Goal: Task Accomplishment & Management: Use online tool/utility

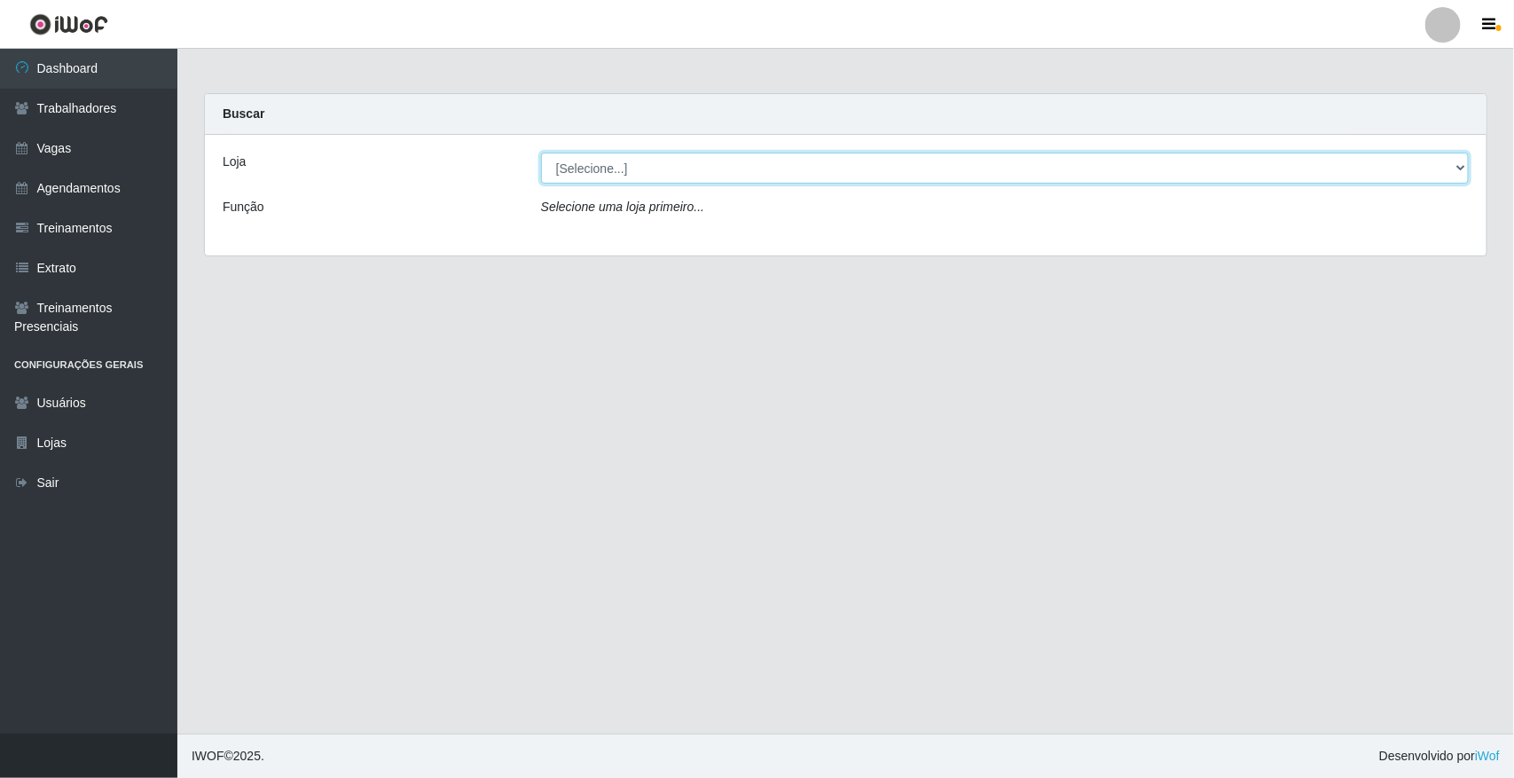
click at [636, 162] on select "[Selecione...] [GEOGRAPHIC_DATA]" at bounding box center [1005, 168] width 928 height 31
click at [653, 173] on select "[Selecione...] [GEOGRAPHIC_DATA]" at bounding box center [1005, 168] width 928 height 31
click at [661, 175] on select "[Selecione...] [GEOGRAPHIC_DATA]" at bounding box center [1005, 168] width 928 height 31
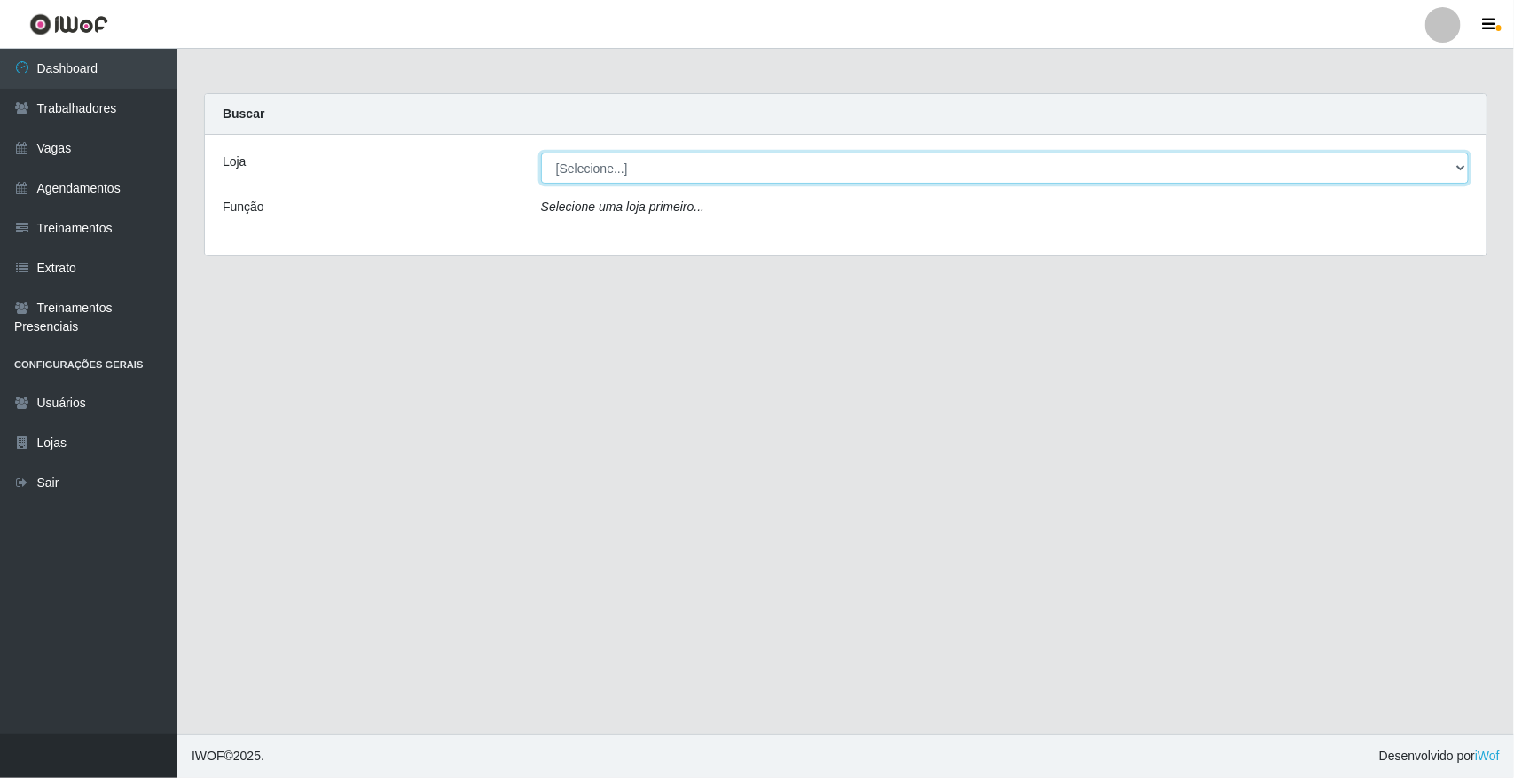
click at [661, 175] on select "[Selecione...] [GEOGRAPHIC_DATA]" at bounding box center [1005, 168] width 928 height 31
click at [663, 182] on select "[Selecione...] [GEOGRAPHIC_DATA]" at bounding box center [1005, 168] width 928 height 31
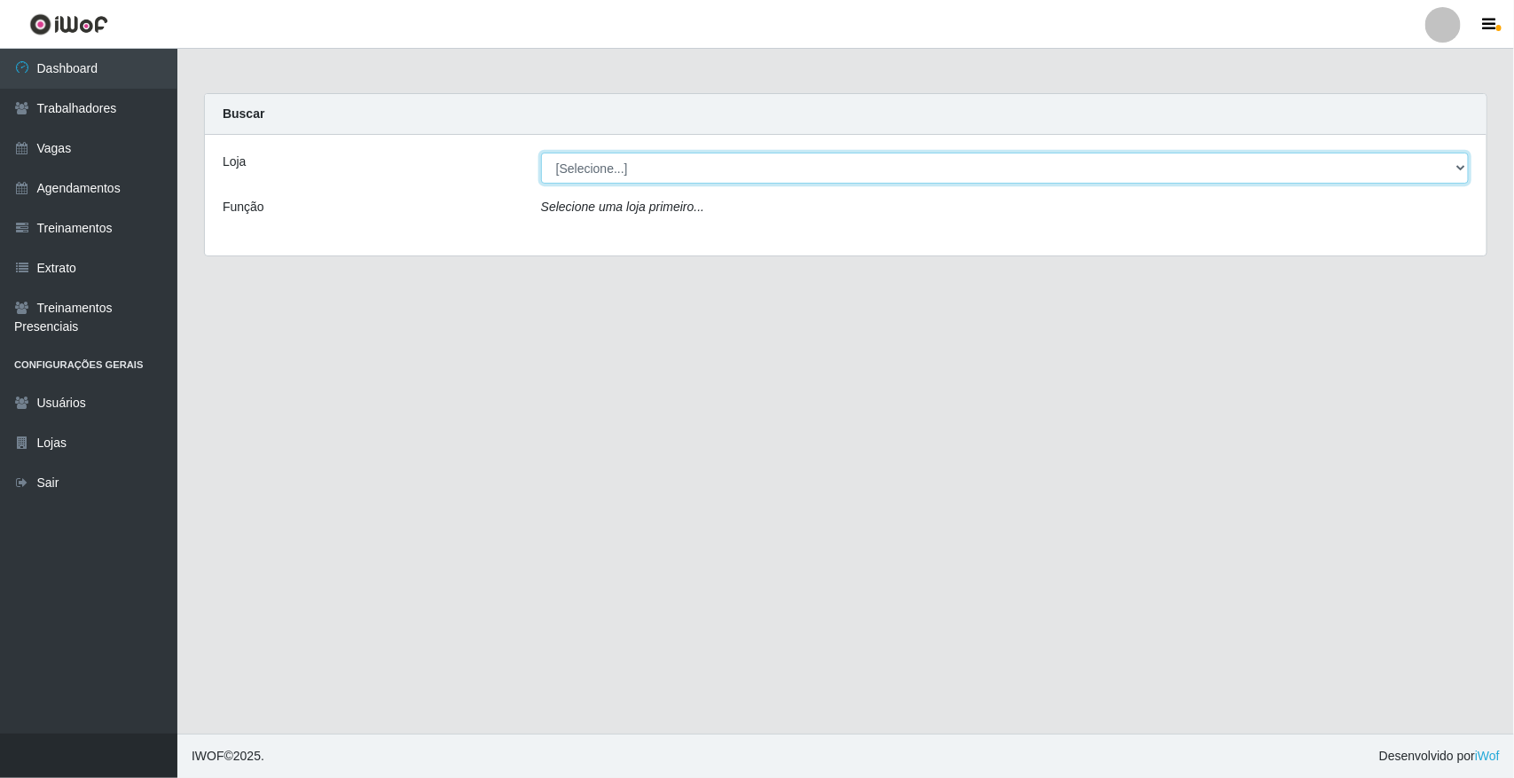
click at [663, 182] on select "[Selecione...] [GEOGRAPHIC_DATA]" at bounding box center [1005, 168] width 928 height 31
select select "65"
click at [541, 153] on select "[Selecione...] [GEOGRAPHIC_DATA]" at bounding box center [1005, 168] width 928 height 31
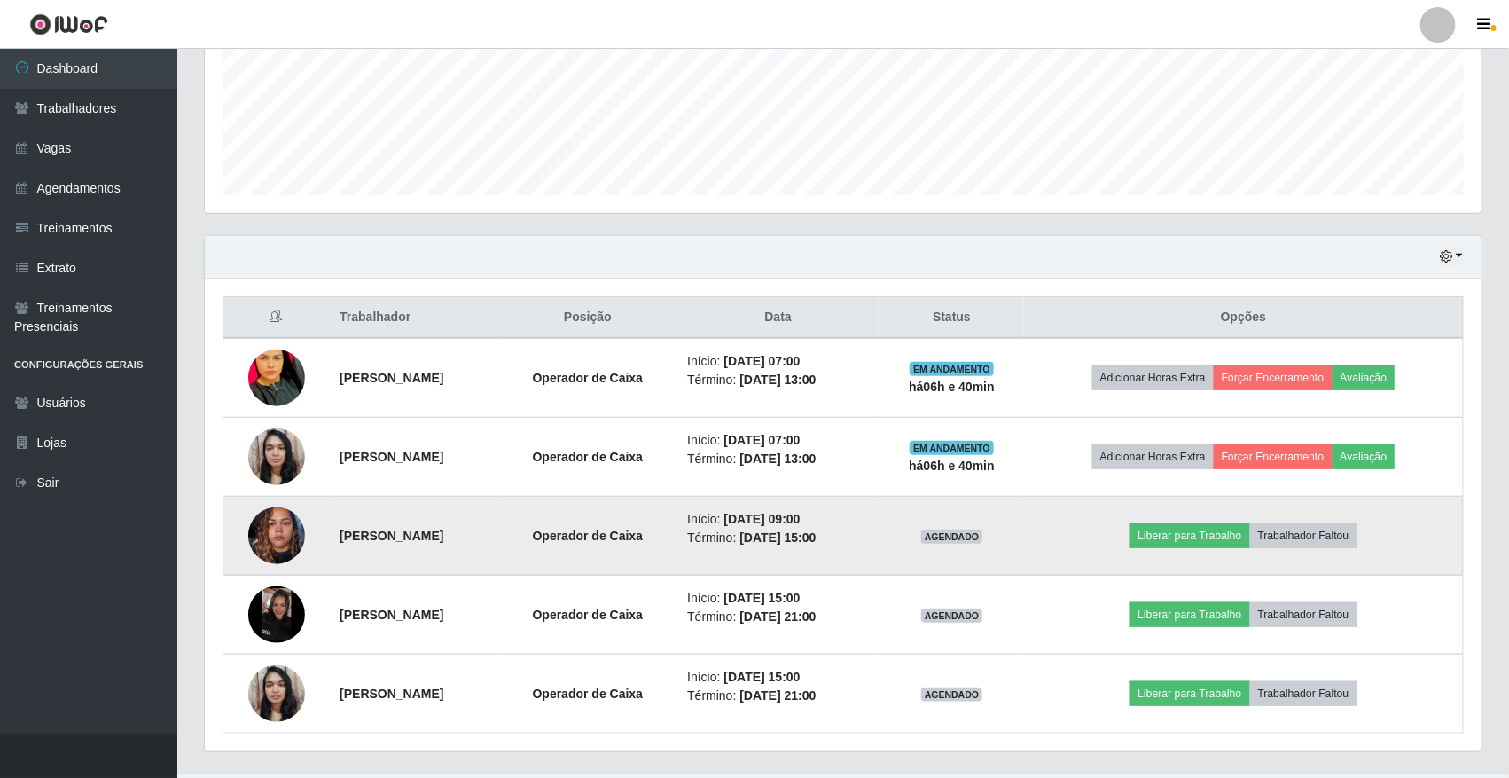
scroll to position [443, 0]
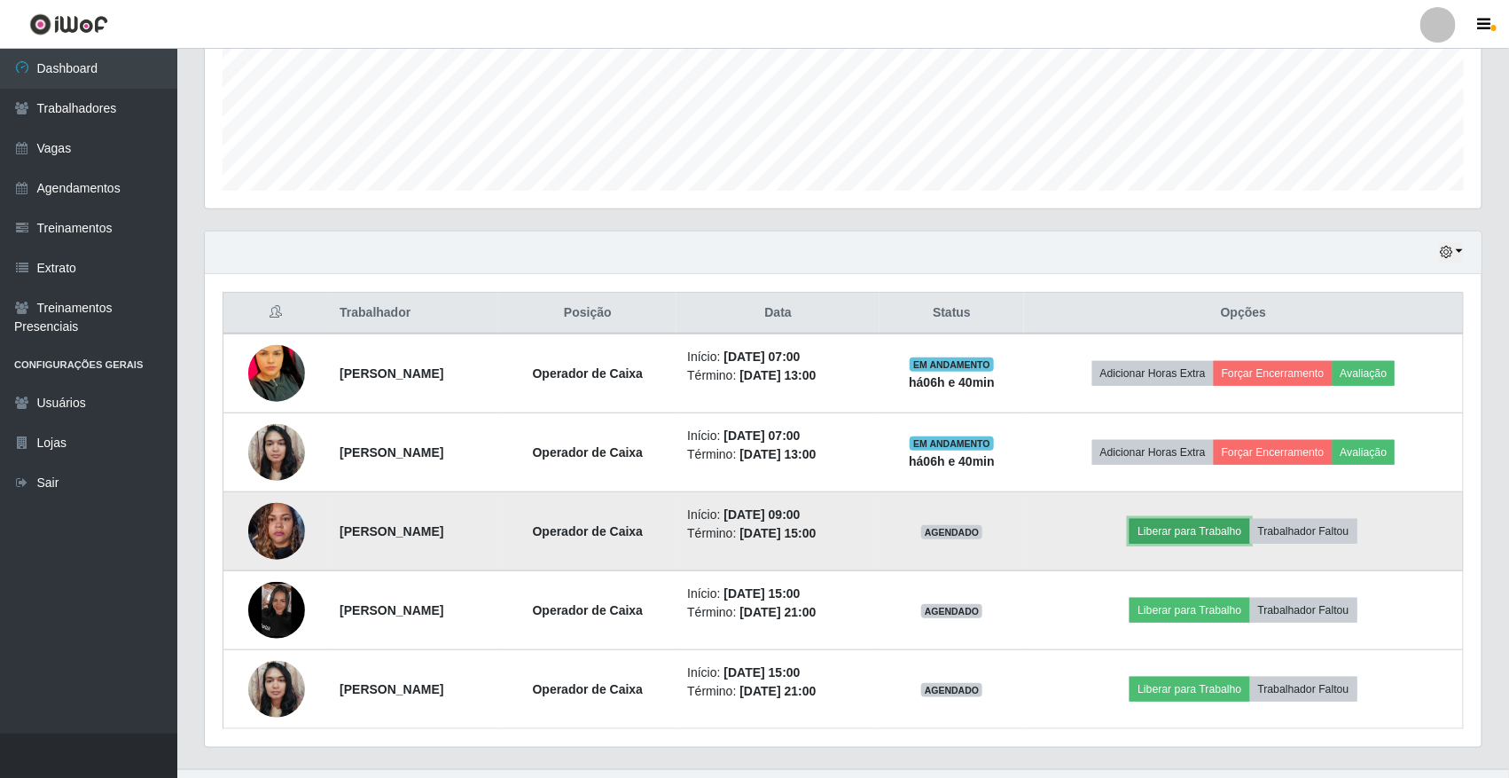
click at [1180, 537] on button "Liberar para Trabalho" at bounding box center [1190, 531] width 120 height 25
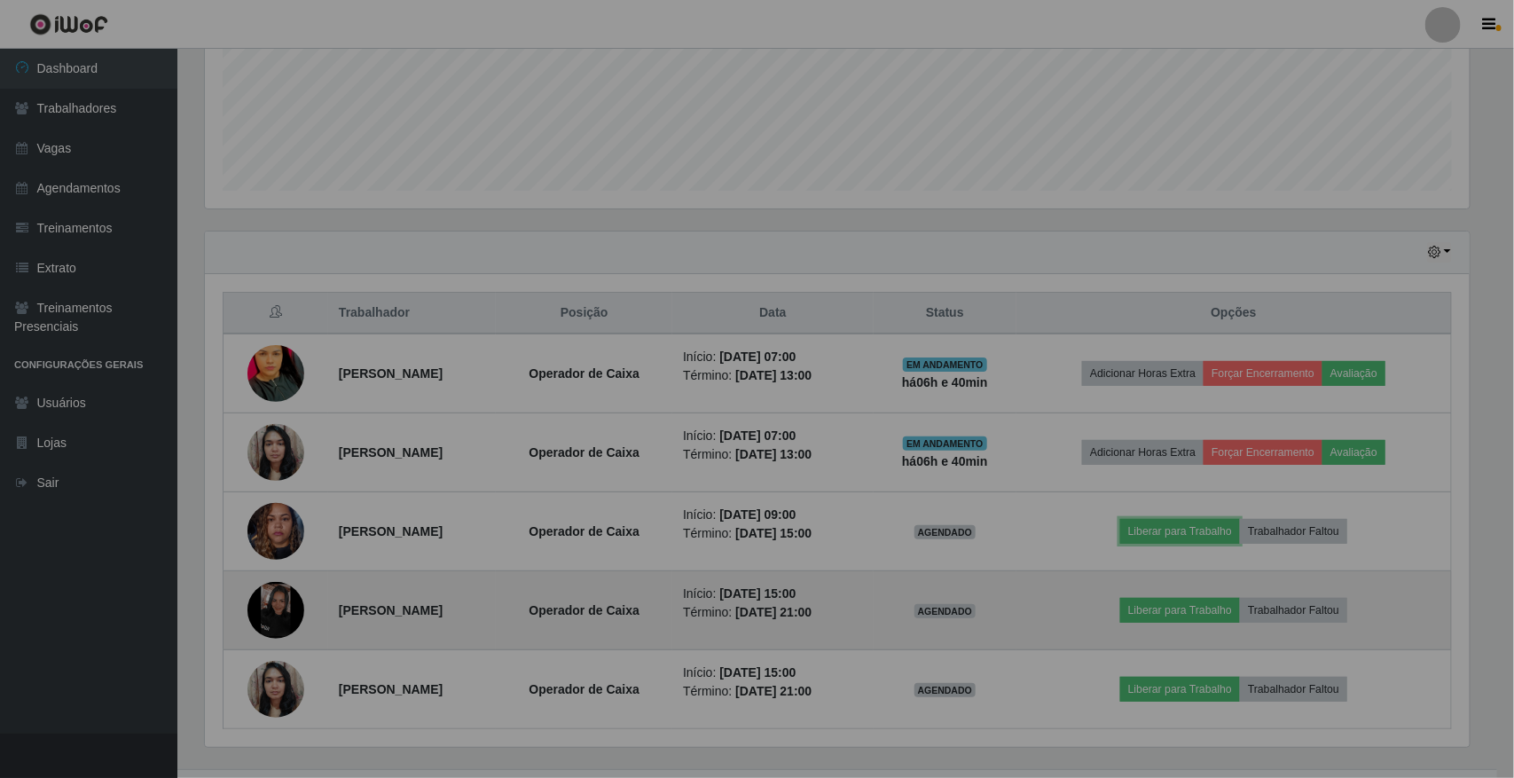
scroll to position [369, 1277]
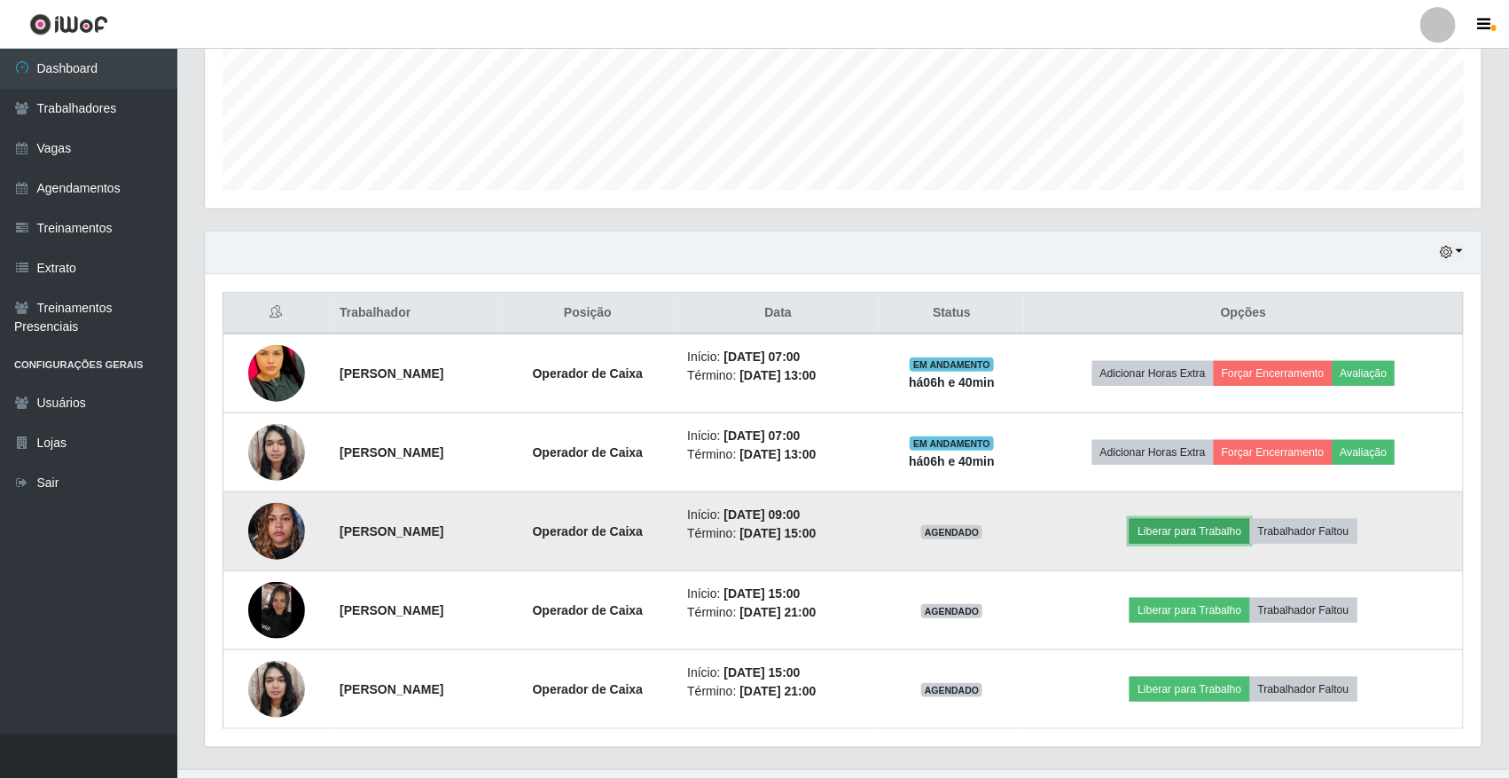
click at [1186, 533] on button "Liberar para Trabalho" at bounding box center [1190, 531] width 120 height 25
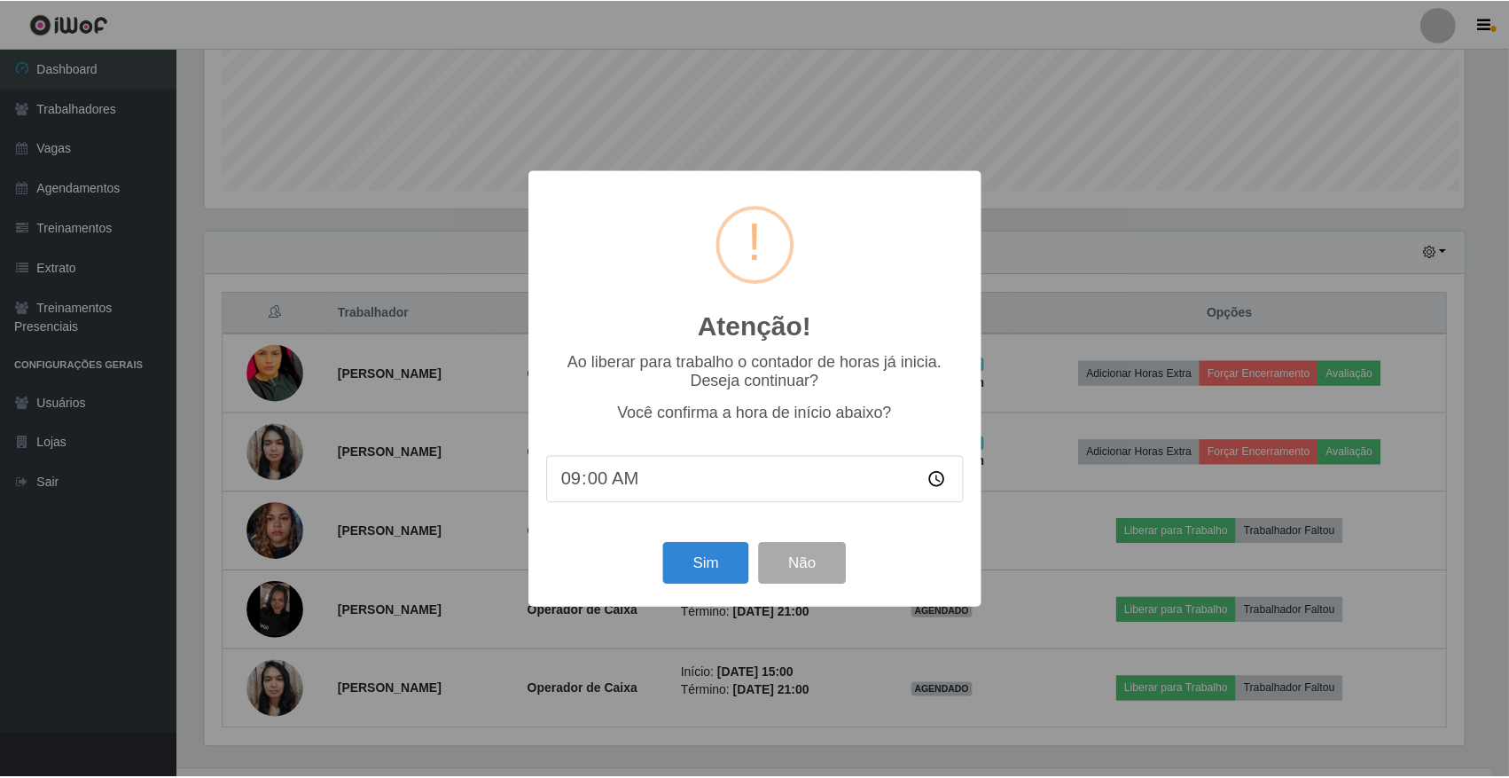
scroll to position [369, 1265]
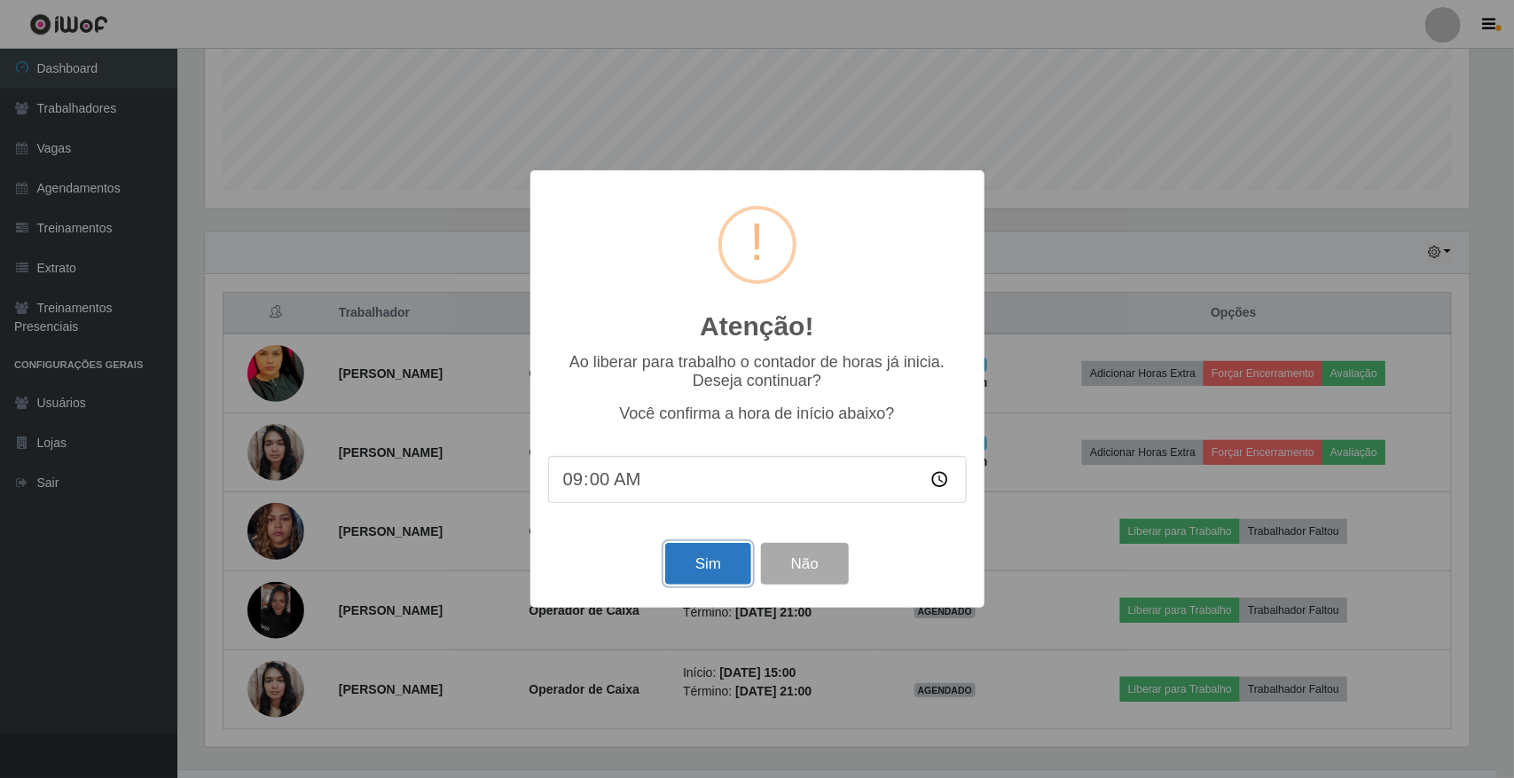
click at [718, 584] on button "Sim" at bounding box center [708, 564] width 86 height 42
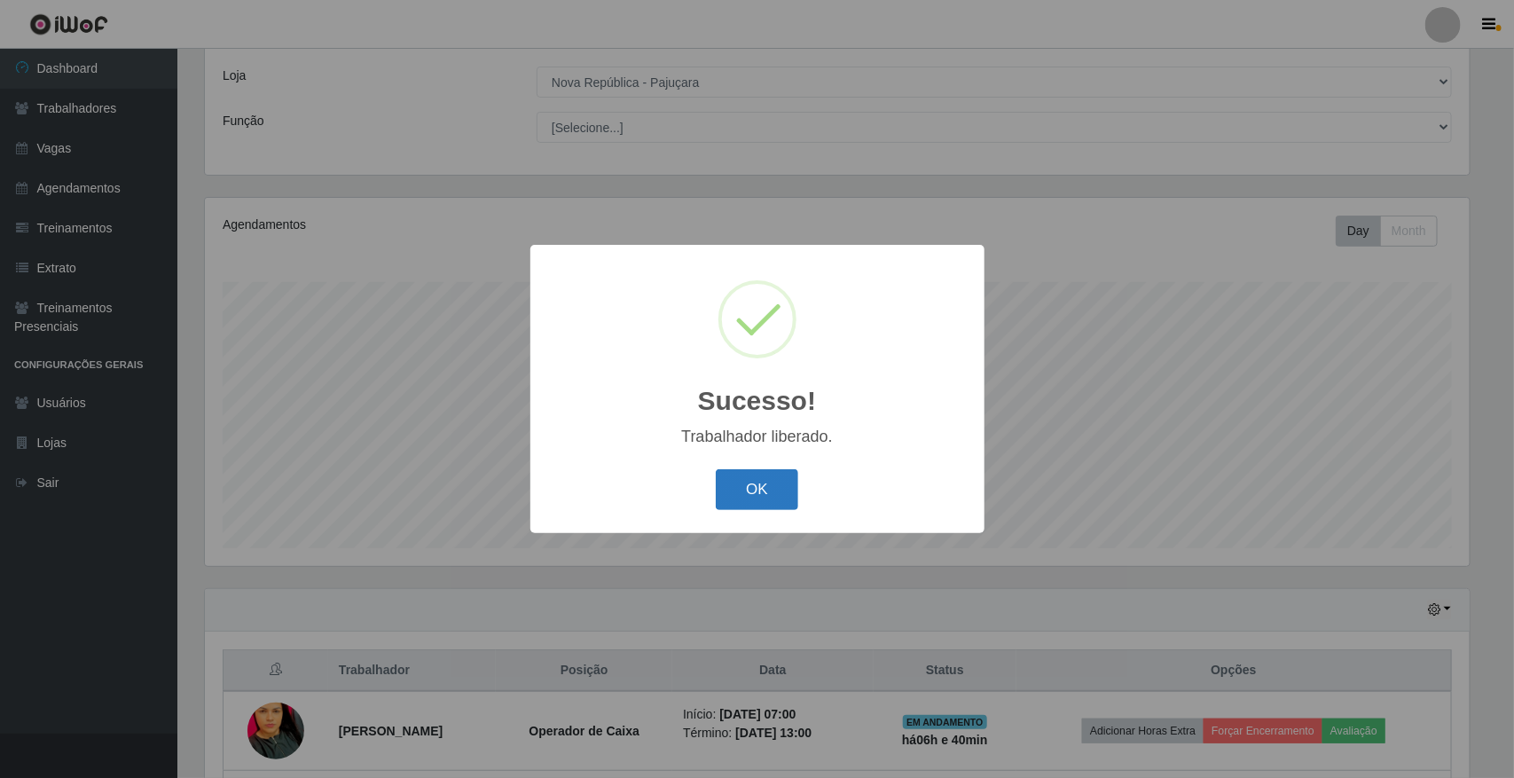
click at [778, 499] on button "OK" at bounding box center [757, 490] width 82 height 42
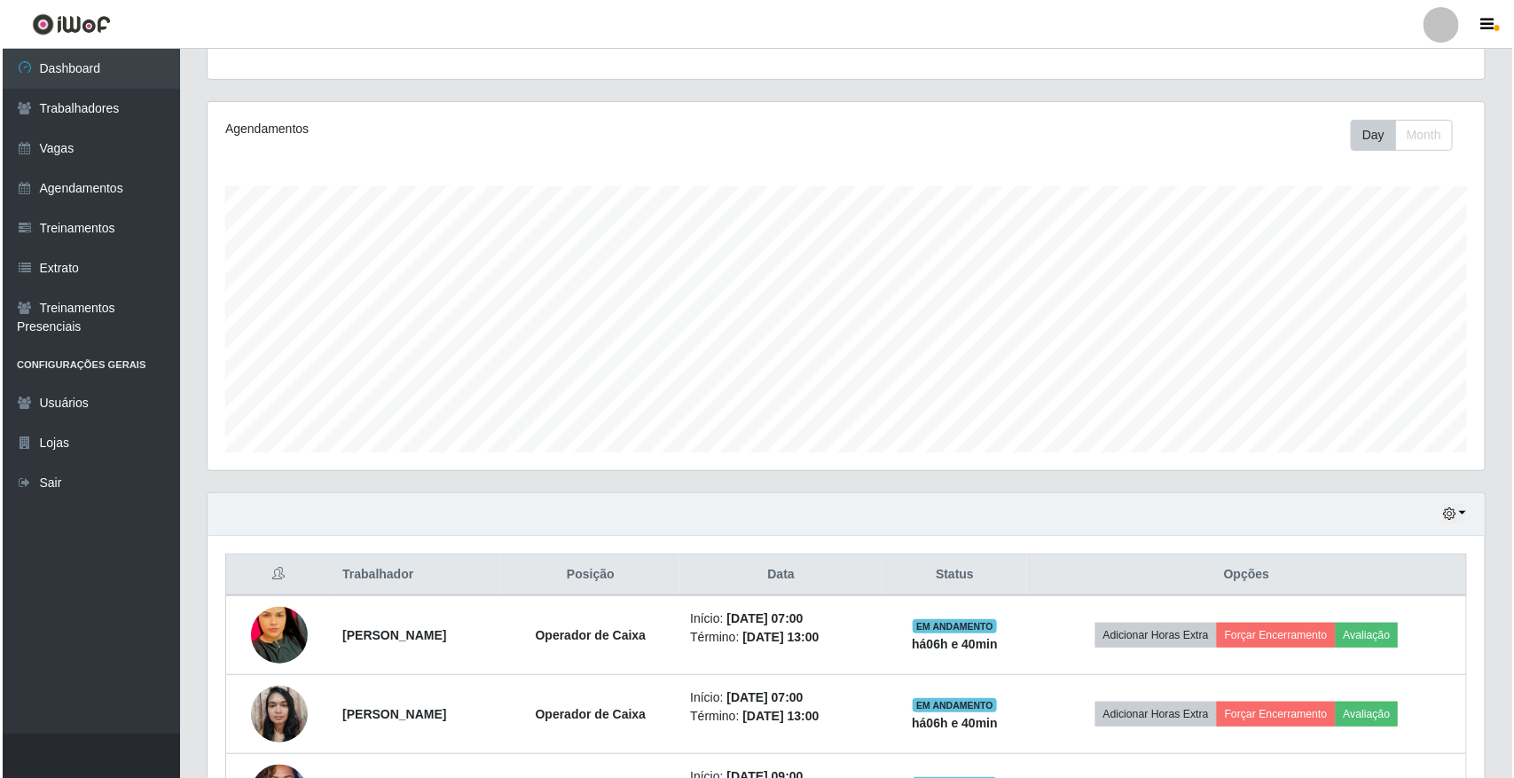
scroll to position [308, 0]
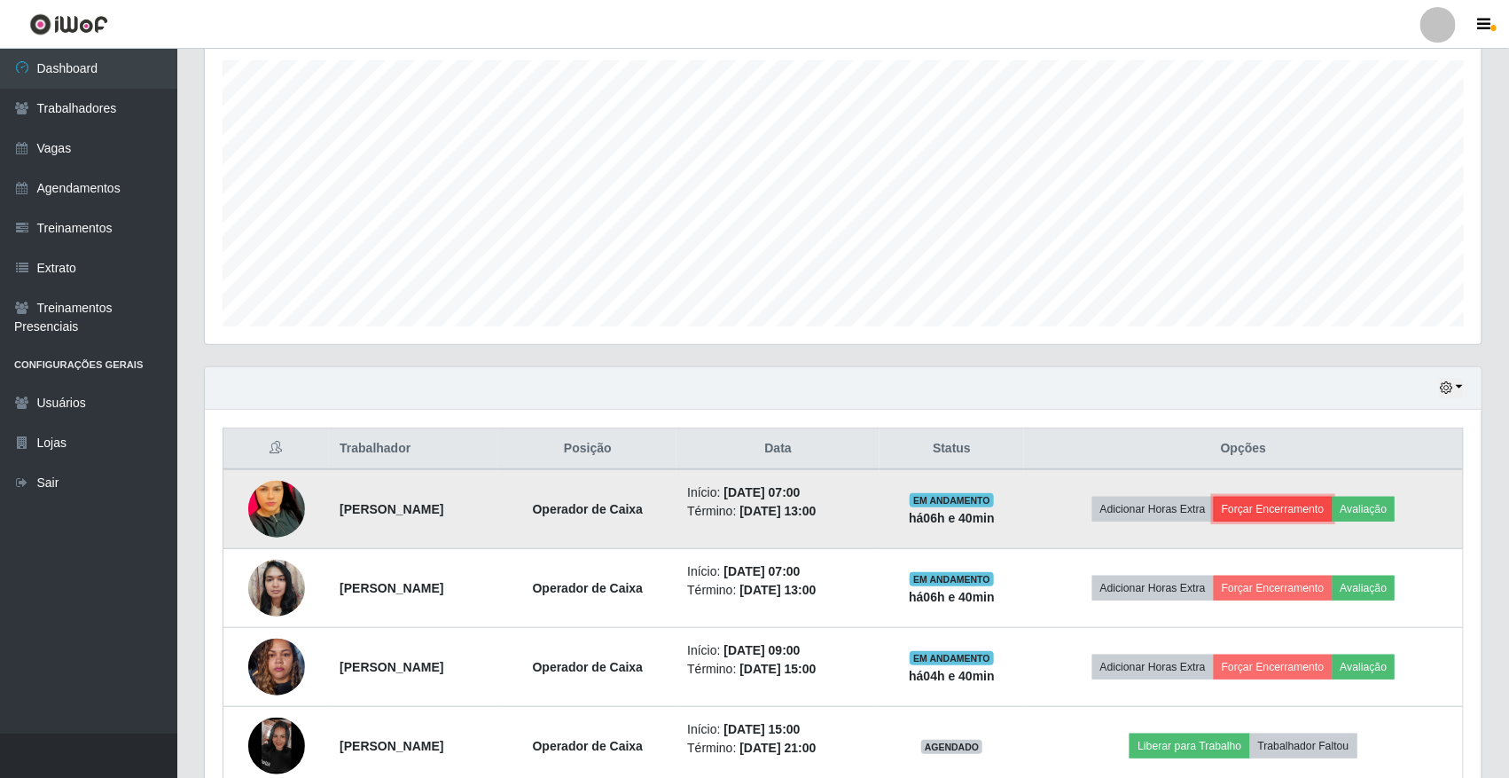
click at [1293, 498] on button "Forçar Encerramento" at bounding box center [1273, 509] width 119 height 25
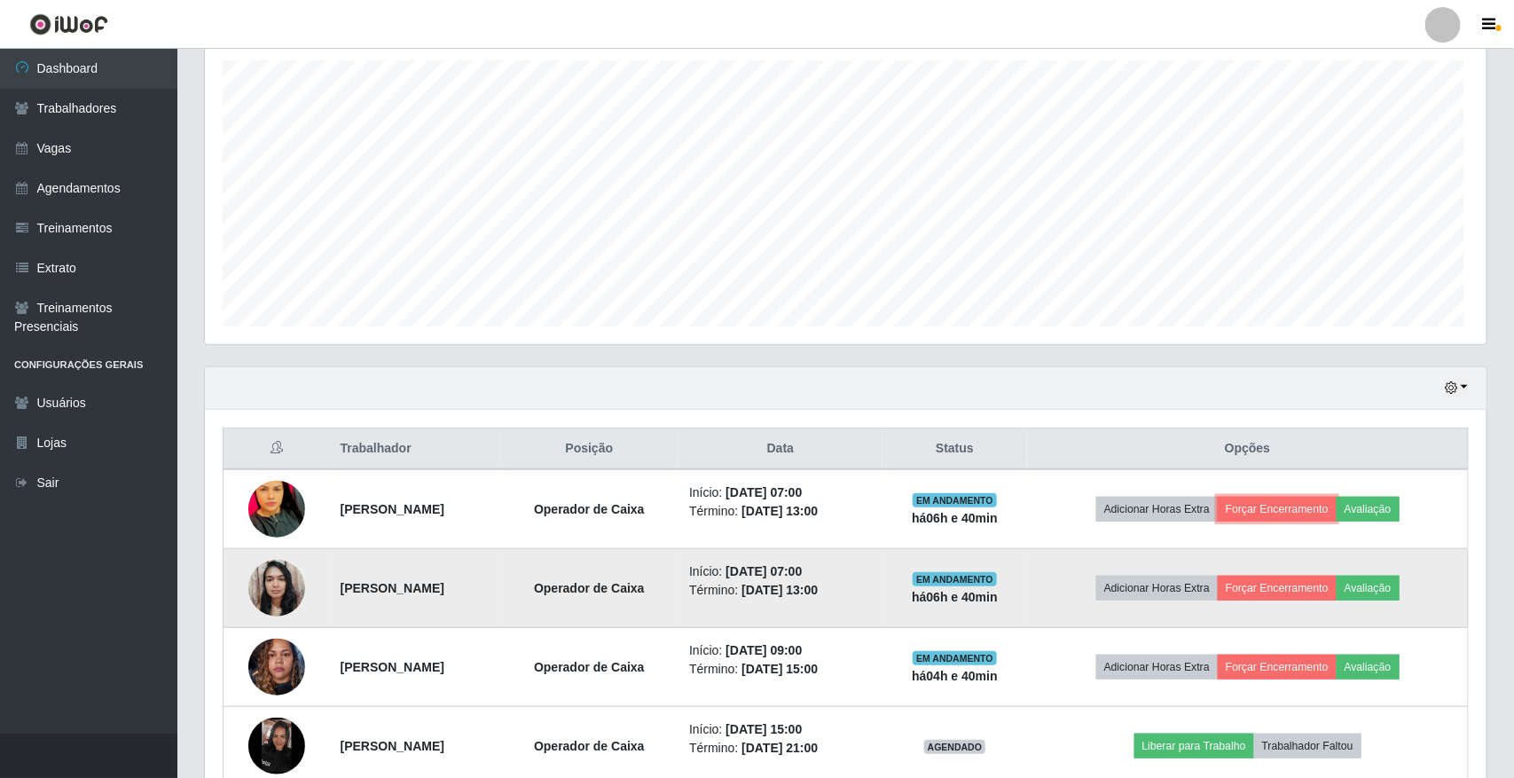
scroll to position [369, 1277]
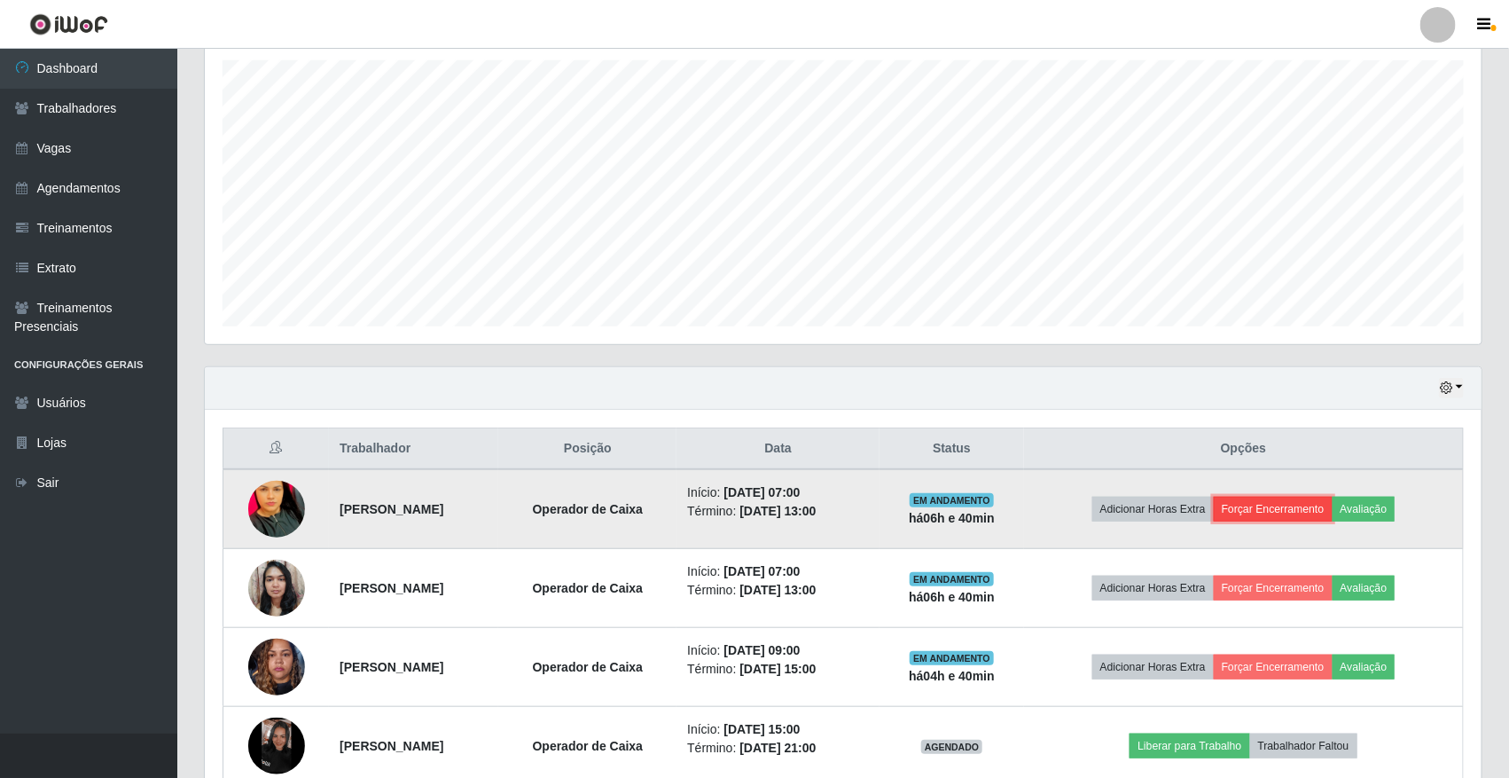
click at [1259, 521] on button "Forçar Encerramento" at bounding box center [1273, 509] width 119 height 25
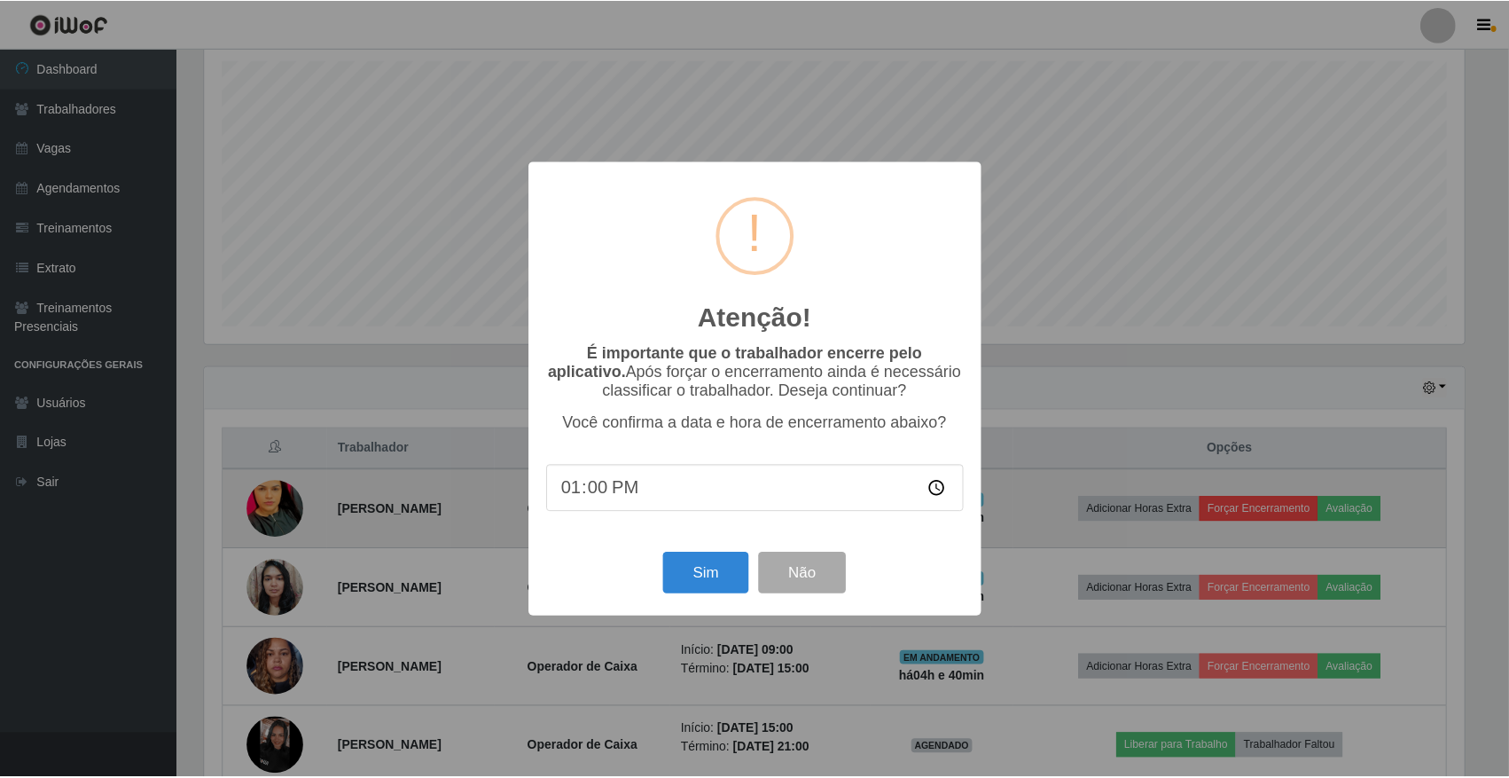
scroll to position [369, 1265]
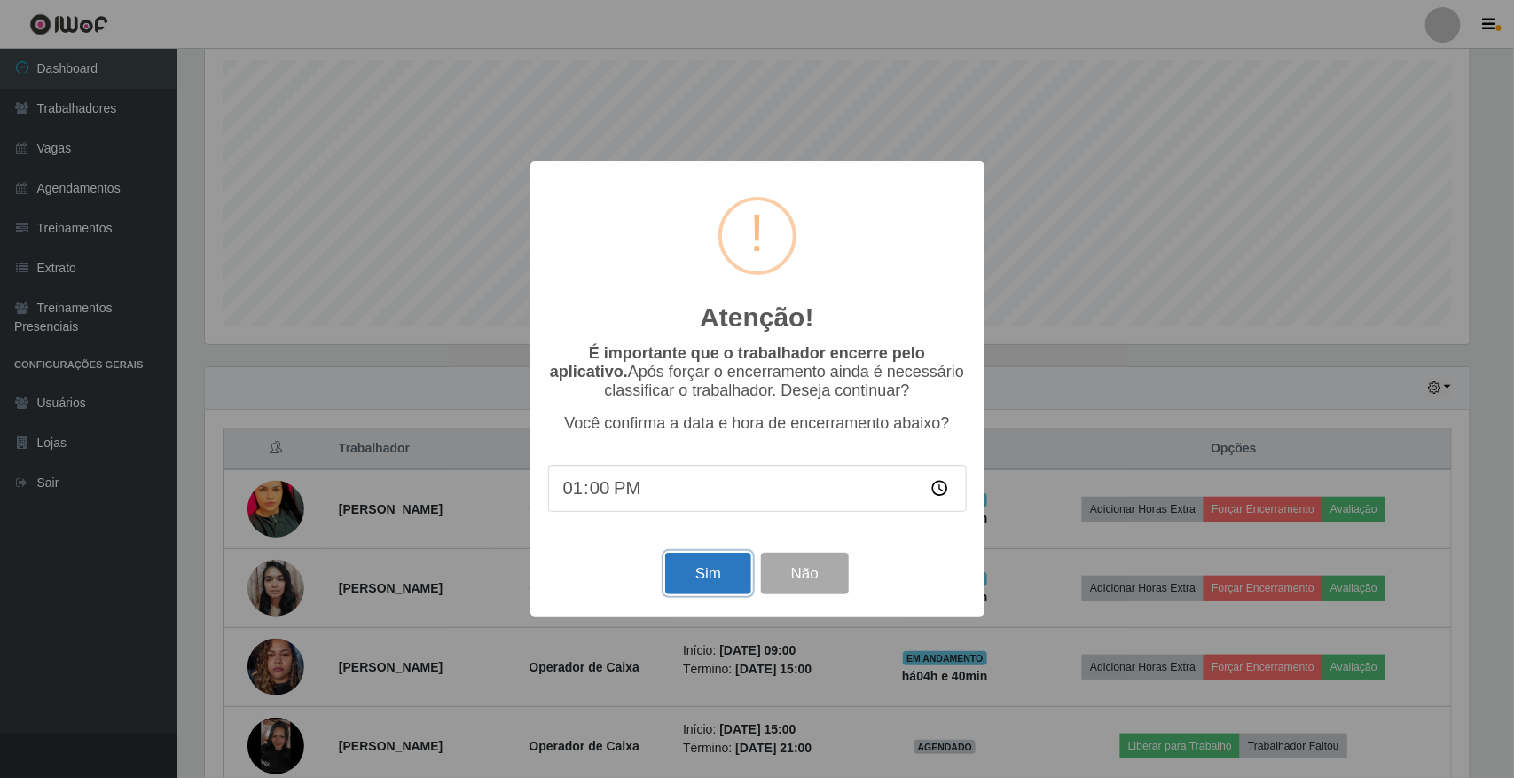
click at [720, 585] on button "Sim" at bounding box center [708, 574] width 86 height 42
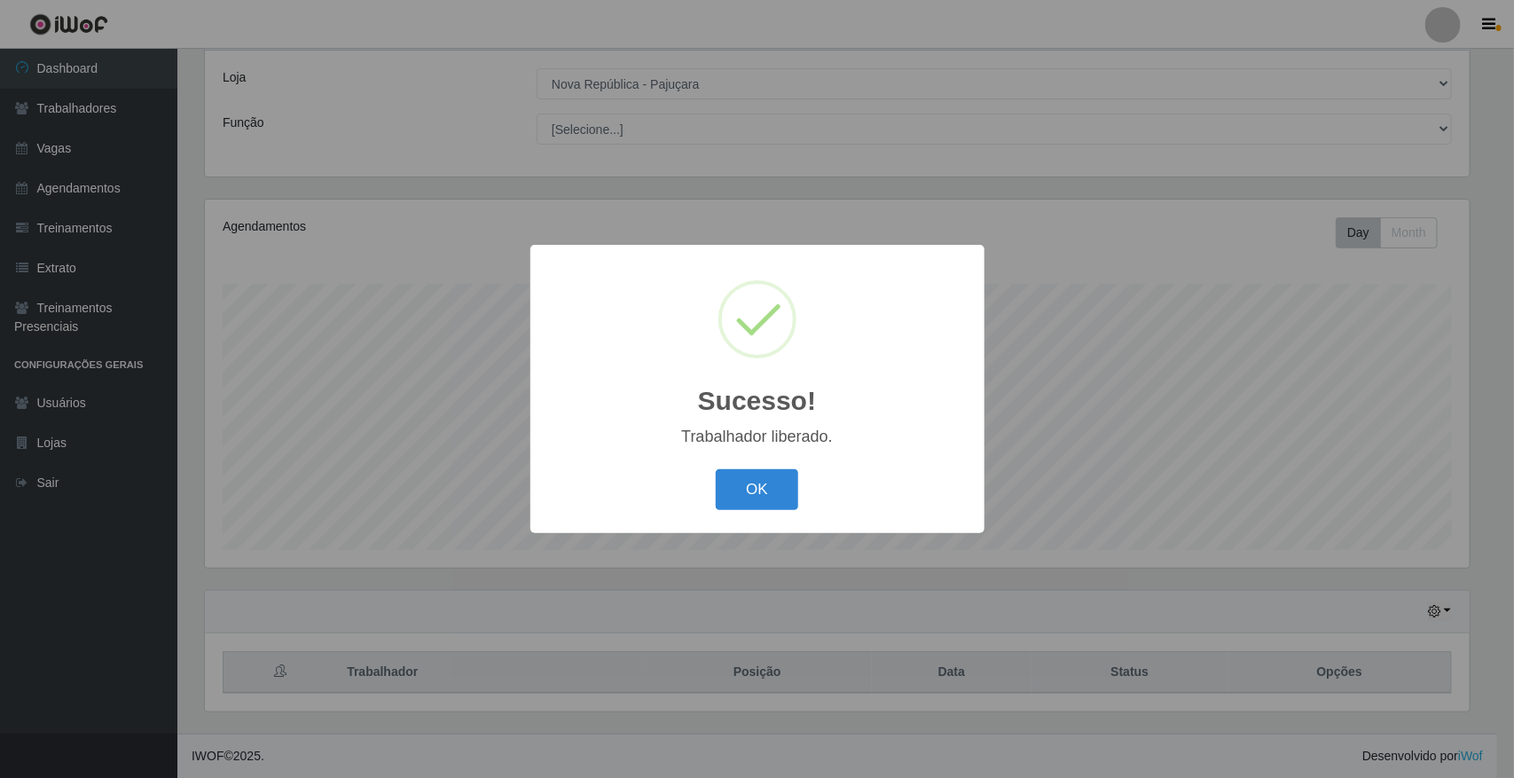
click at [716, 469] on button "OK" at bounding box center [757, 490] width 82 height 42
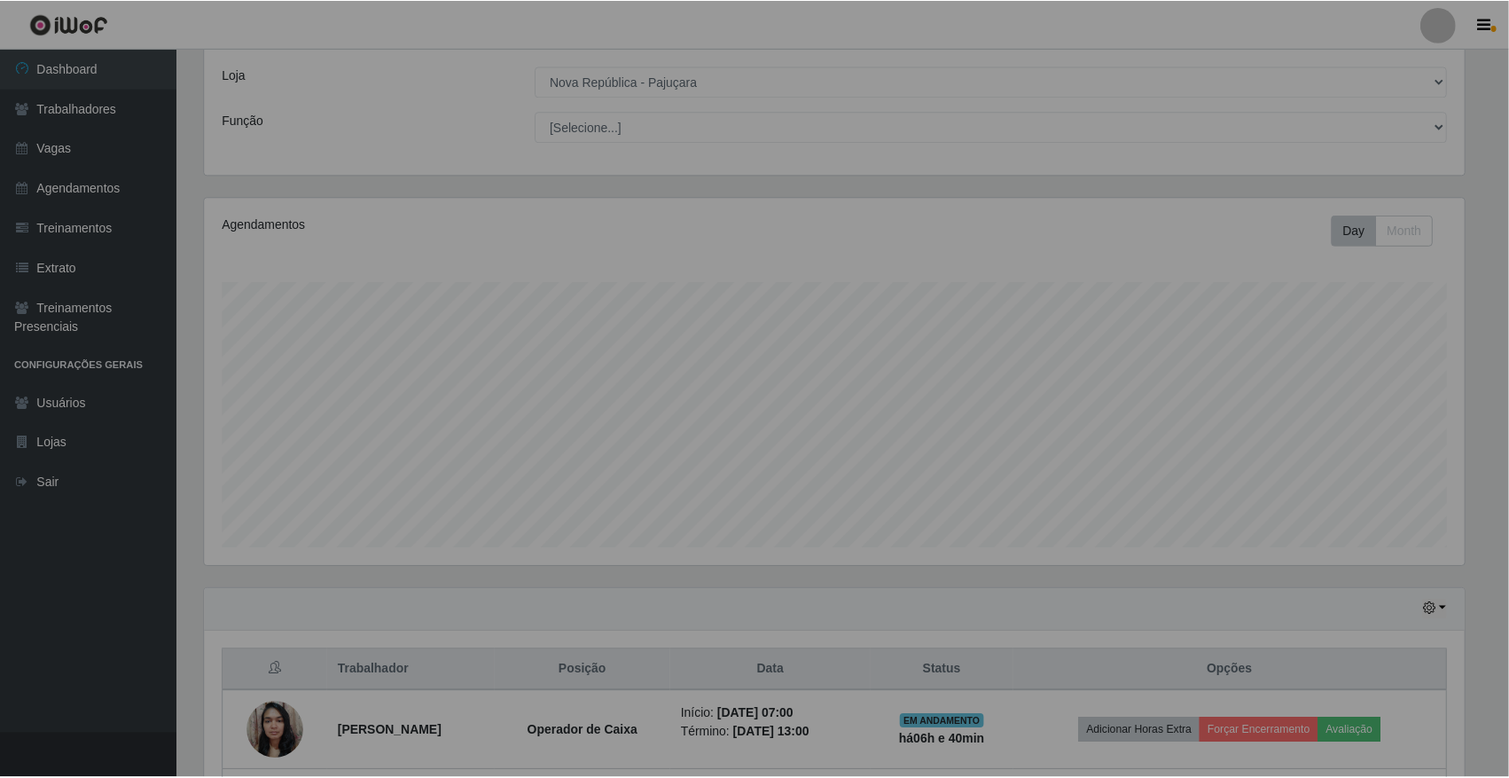
scroll to position [0, 0]
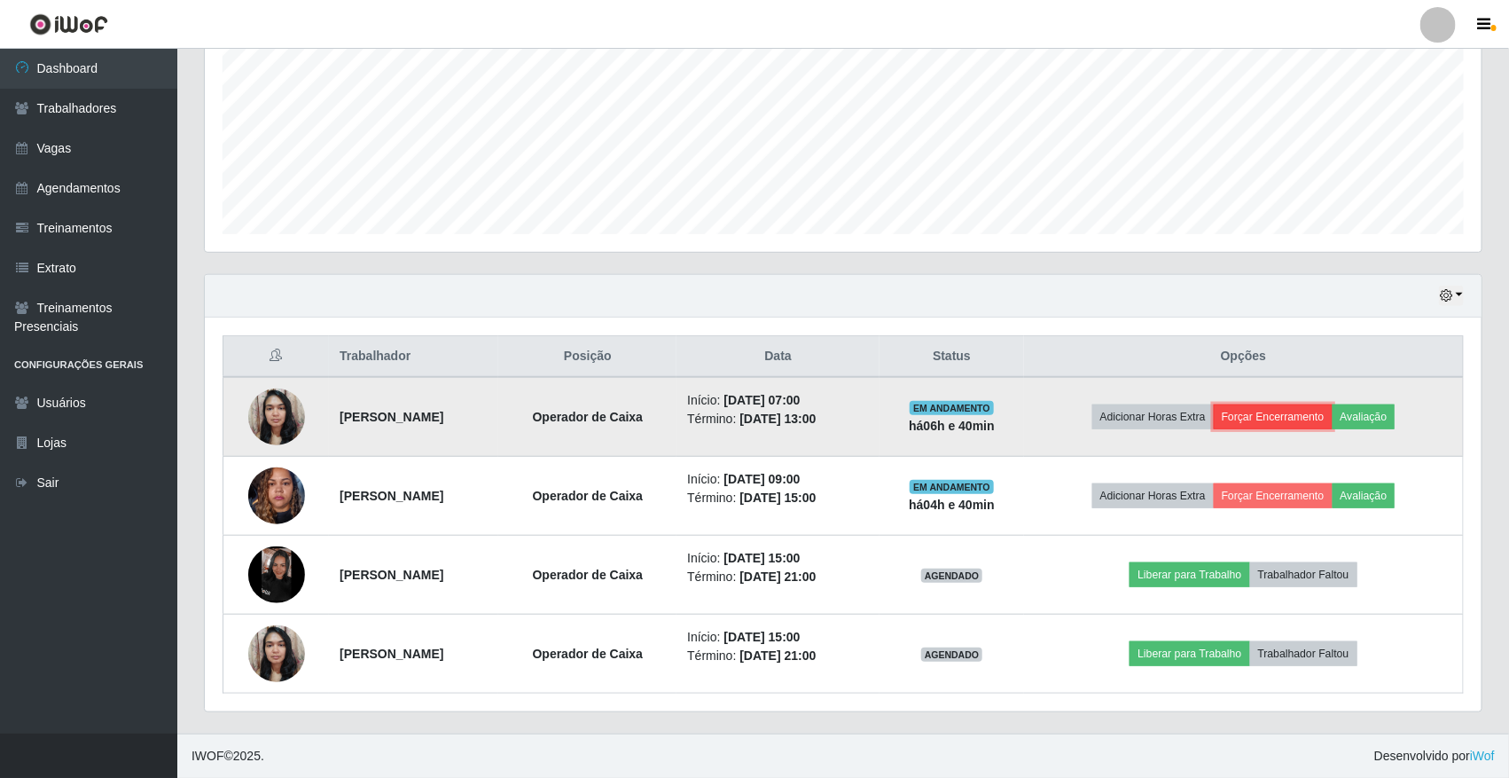
click at [1270, 419] on button "Forçar Encerramento" at bounding box center [1273, 416] width 119 height 25
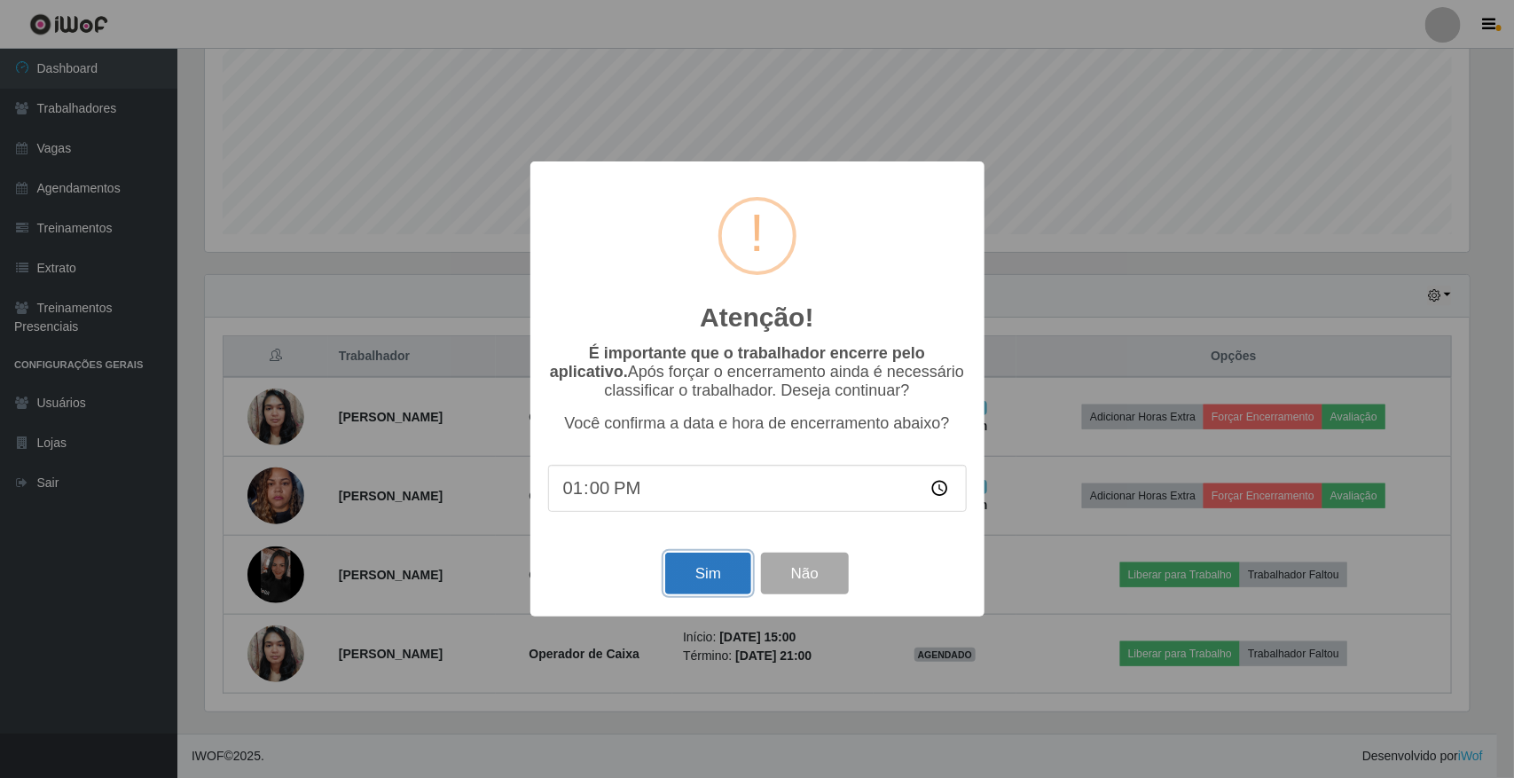
click at [690, 582] on button "Sim" at bounding box center [708, 574] width 86 height 42
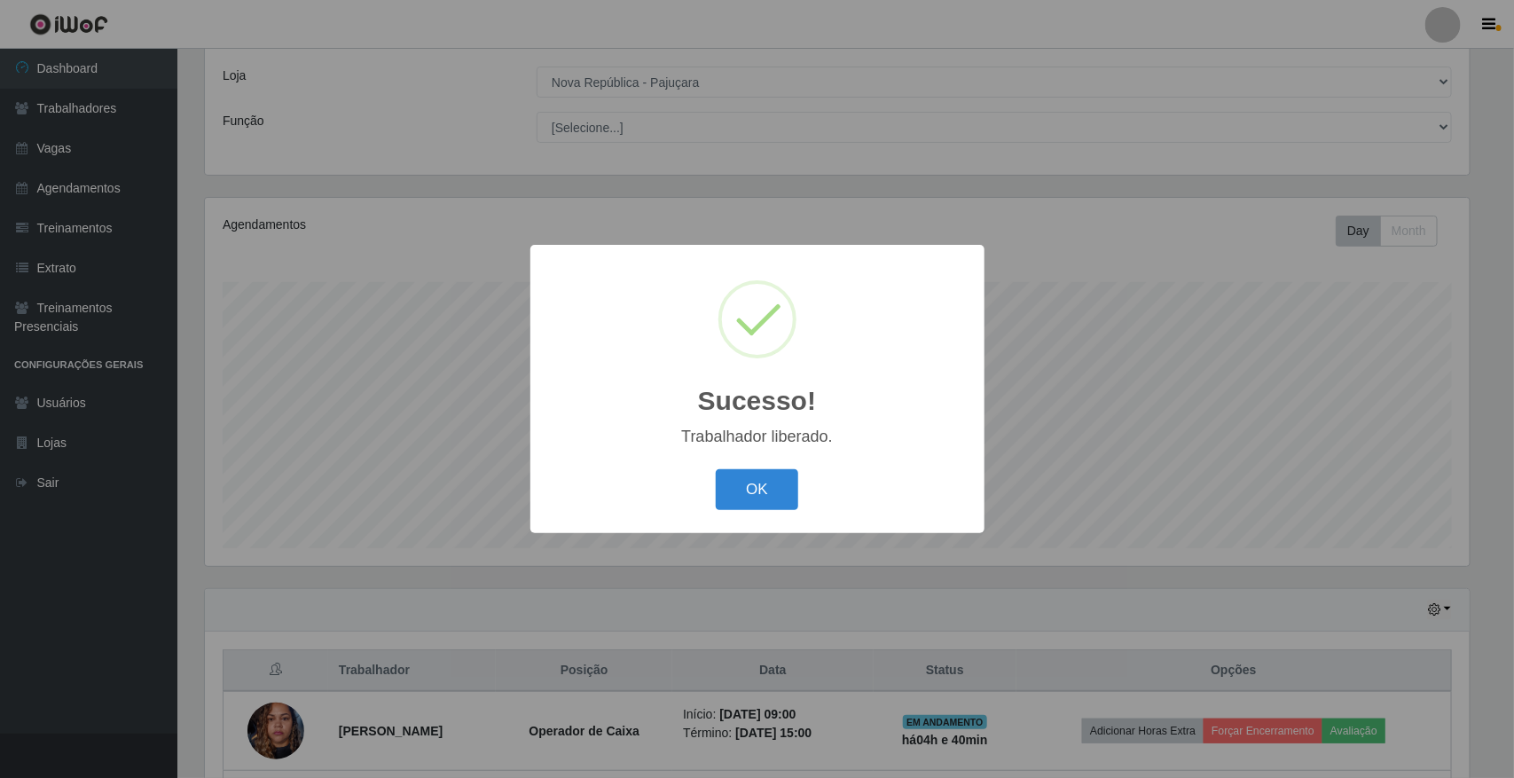
click at [716, 469] on button "OK" at bounding box center [757, 490] width 82 height 42
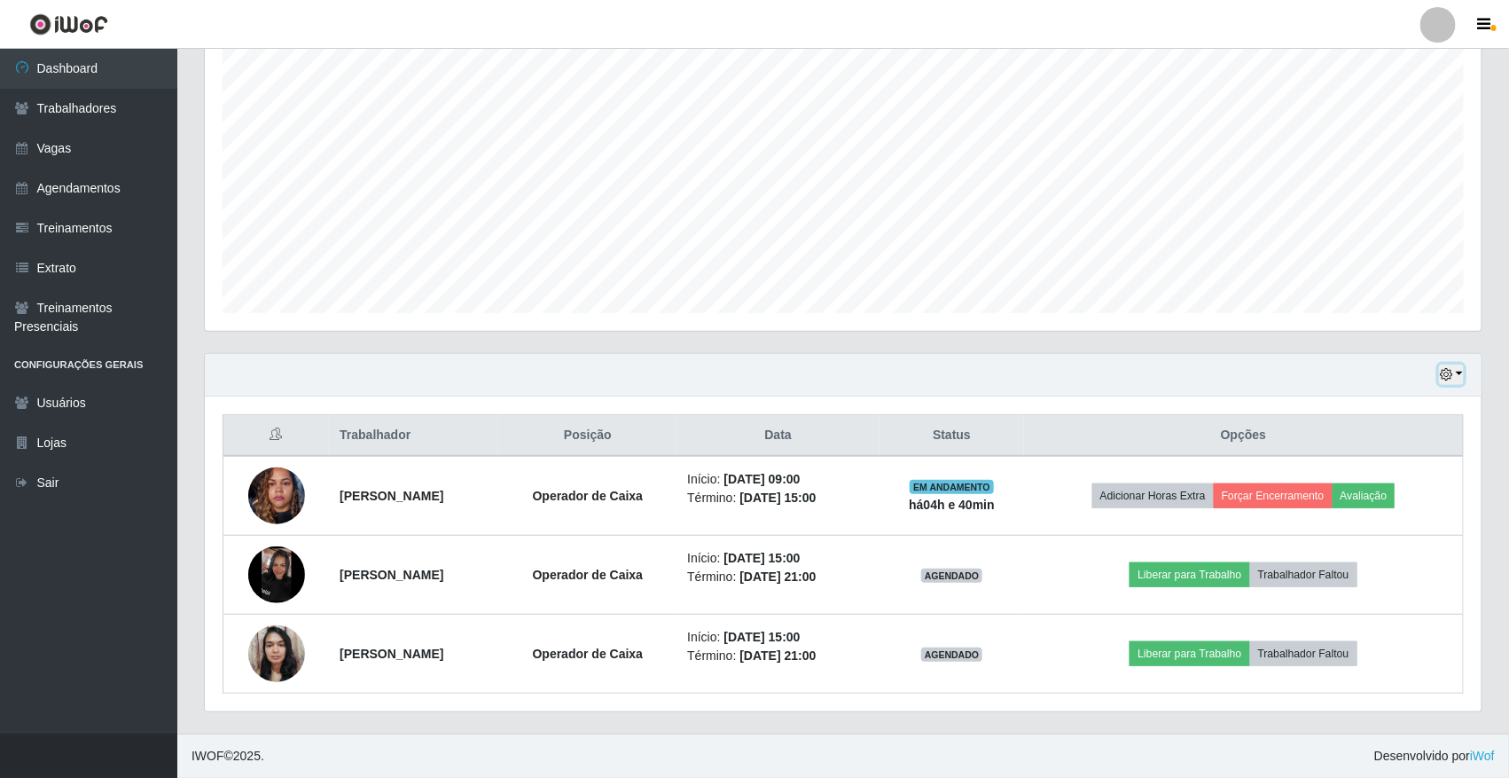
click at [1443, 368] on icon "button" at bounding box center [1446, 374] width 12 height 12
click at [1451, 372] on icon "button" at bounding box center [1446, 374] width 12 height 12
click at [1360, 435] on button "1 dia" at bounding box center [1392, 444] width 140 height 37
